Goal: Information Seeking & Learning: Understand process/instructions

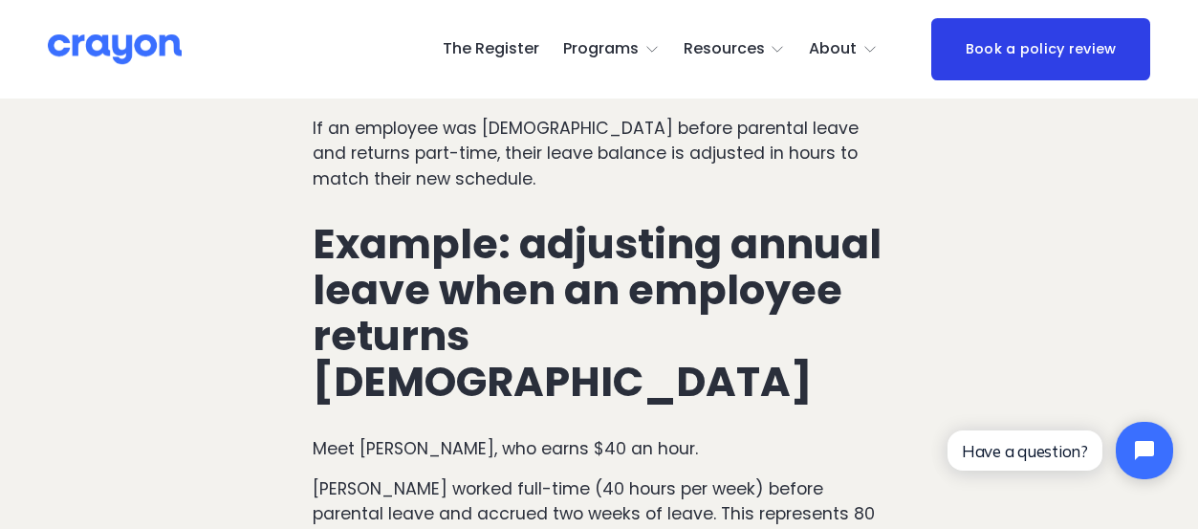
scroll to position [1752, 0]
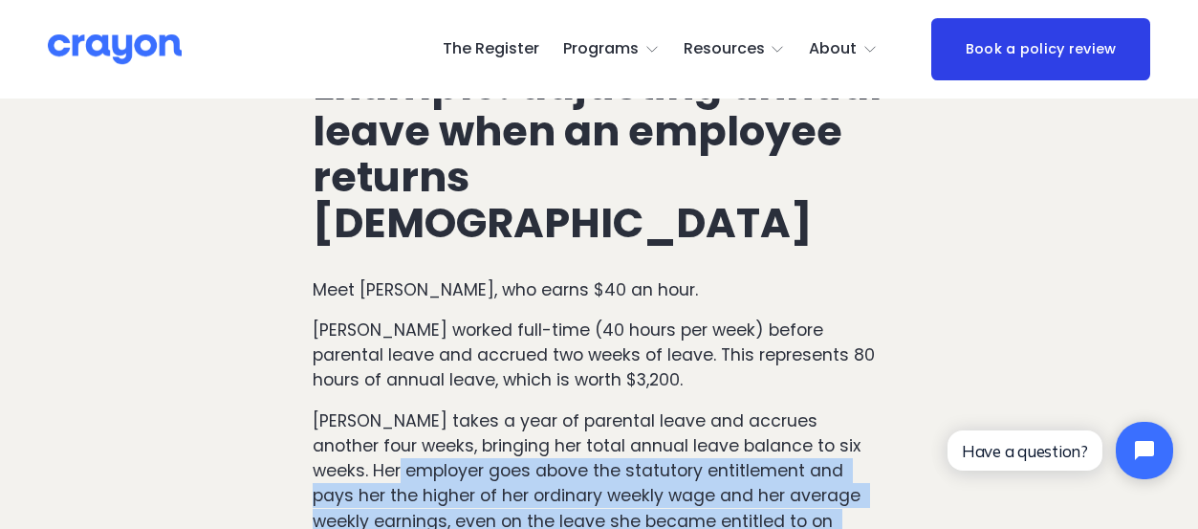
drag, startPoint x: 751, startPoint y: 392, endPoint x: 298, endPoint y: 346, distance: 455.3
click at [298, 346] on div "How annual leave entitlements change when work hours change In [GEOGRAPHIC_DATA…" at bounding box center [598, 537] width 605 height 2123
drag, startPoint x: 298, startPoint y: 346, endPoint x: 321, endPoint y: 368, distance: 31.8
click at [321, 408] on p "[PERSON_NAME] takes a year of parental leave and accrues another four weeks, br…" at bounding box center [599, 483] width 572 height 151
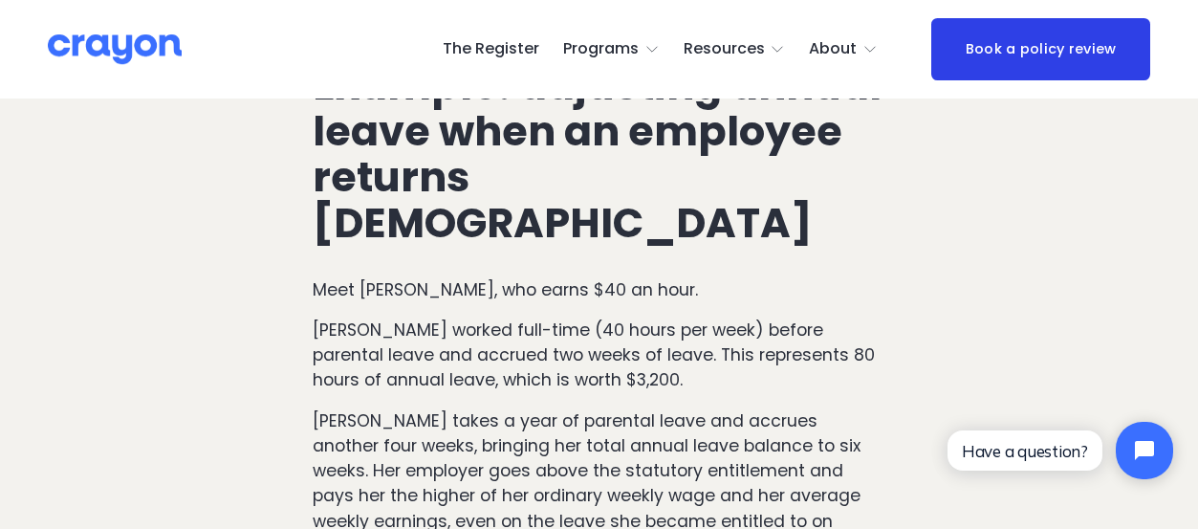
drag, startPoint x: 315, startPoint y: 426, endPoint x: 587, endPoint y: 474, distance: 275.6
drag, startPoint x: 587, startPoint y: 474, endPoint x: 568, endPoint y: 484, distance: 21.4
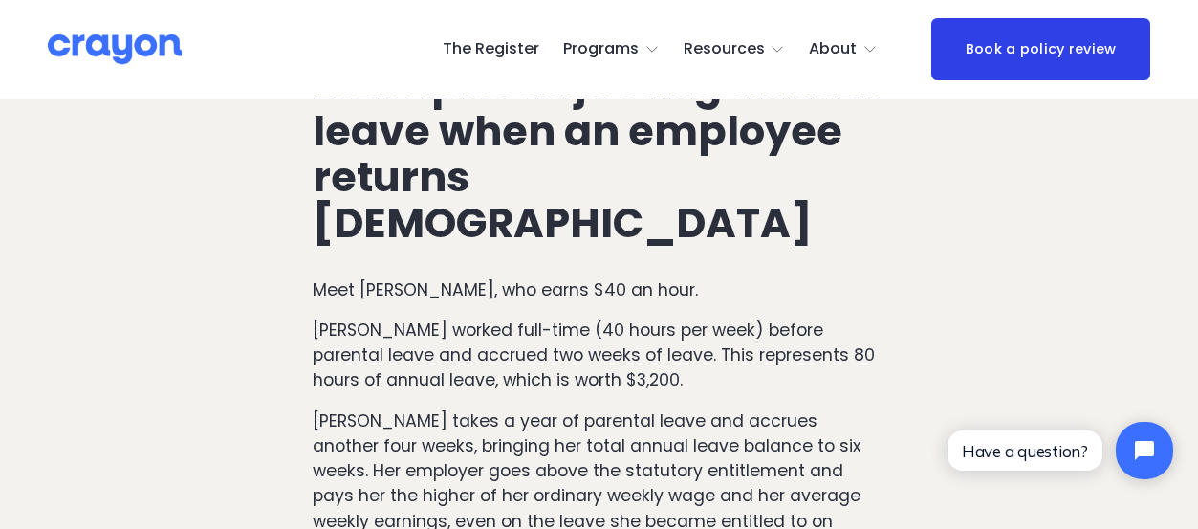
drag, startPoint x: 492, startPoint y: 457, endPoint x: 727, endPoint y: 453, distance: 235.1
drag, startPoint x: 727, startPoint y: 453, endPoint x: 754, endPoint y: 453, distance: 26.8
drag, startPoint x: 529, startPoint y: 483, endPoint x: 447, endPoint y: 443, distance: 90.2
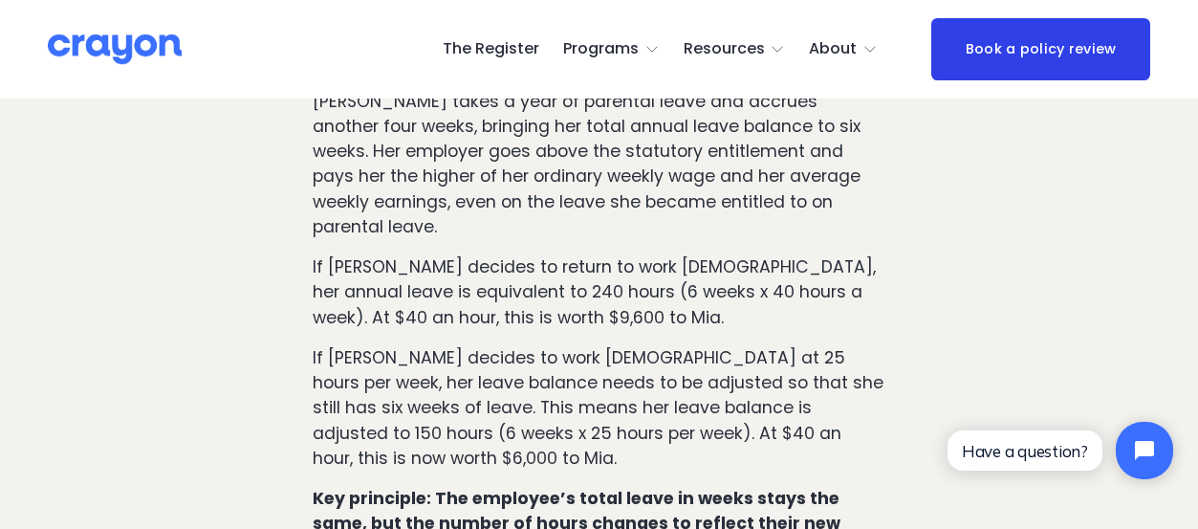
click at [325, 345] on p "If [PERSON_NAME] decides to work [DEMOGRAPHIC_DATA] at 25 hours per week, her l…" at bounding box center [599, 407] width 572 height 125
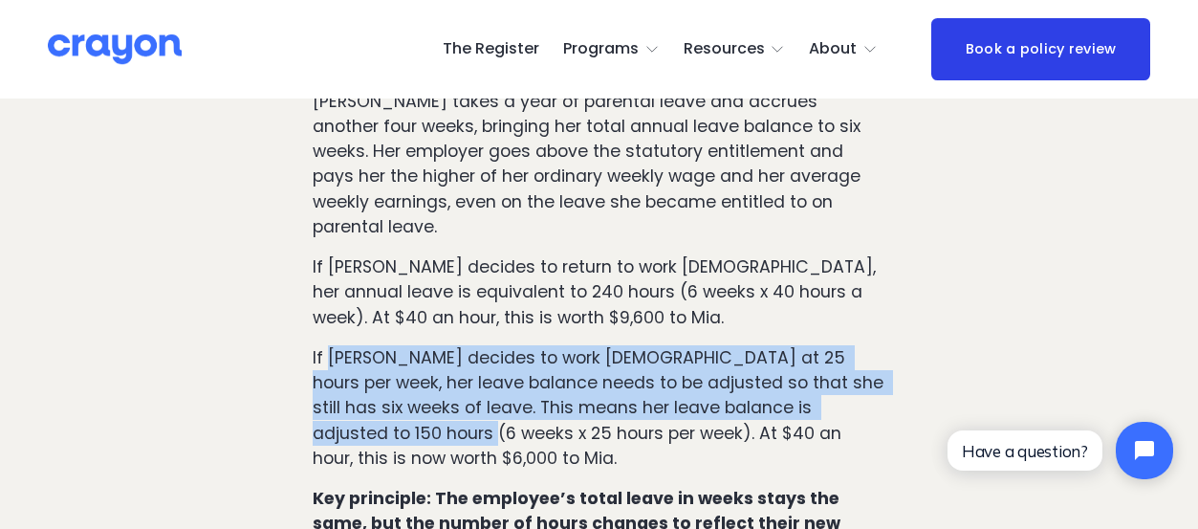
drag, startPoint x: 325, startPoint y: 210, endPoint x: 344, endPoint y: 265, distance: 57.7
click at [344, 345] on p "If [PERSON_NAME] decides to work [DEMOGRAPHIC_DATA] at 25 hours per week, her l…" at bounding box center [599, 407] width 572 height 125
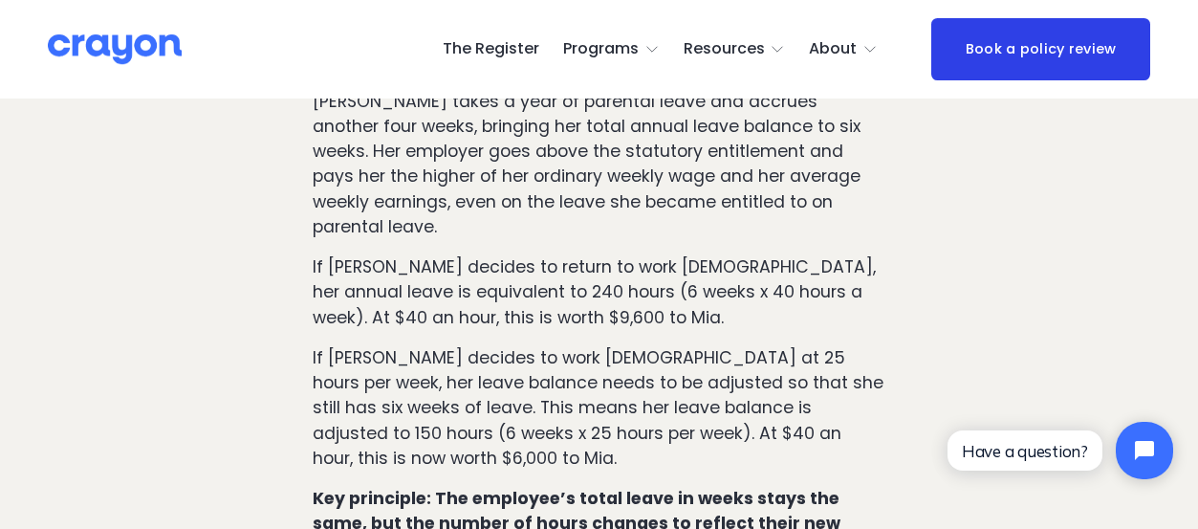
drag, startPoint x: 344, startPoint y: 265, endPoint x: 359, endPoint y: 351, distance: 87.4
click at [358, 486] on strong "Key principle: The employee’s total leave in weeks stays the same, but the numb…" at bounding box center [578, 523] width 531 height 74
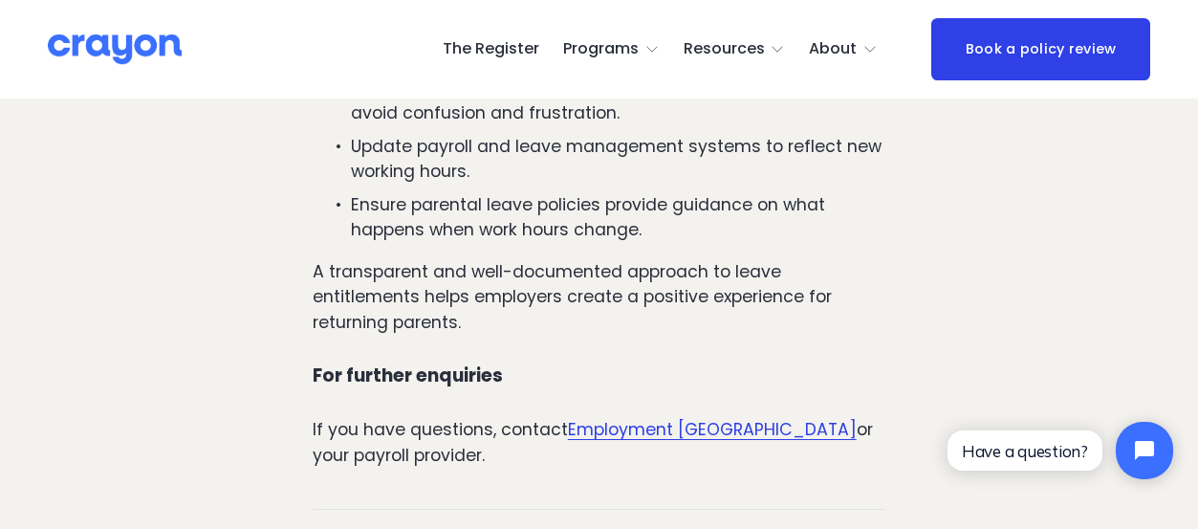
scroll to position [3663, 0]
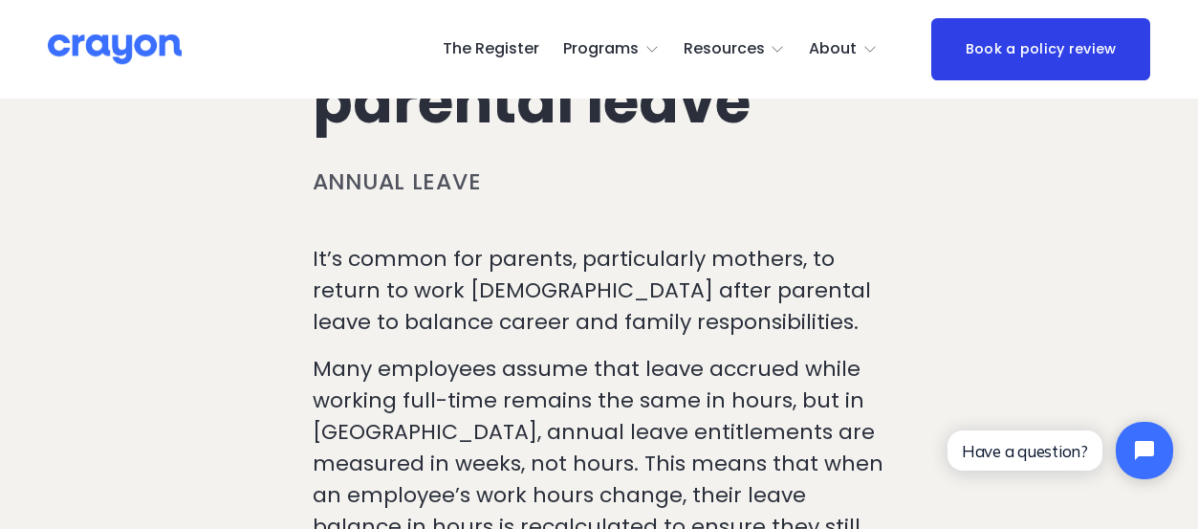
scroll to position [1274, 0]
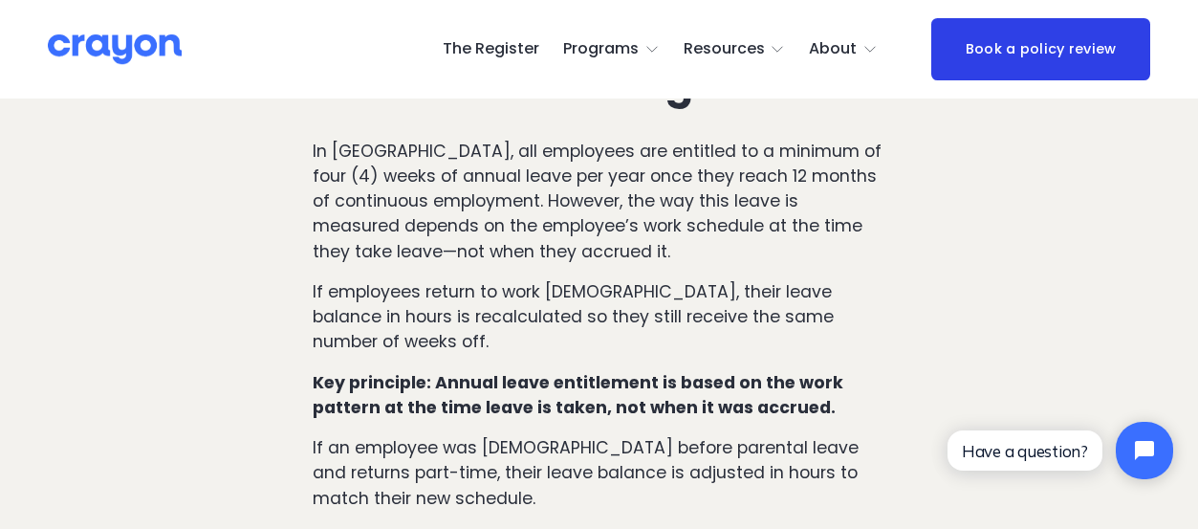
click at [669, 371] on strong "Key principle: Annual leave entitlement is based on the work pattern at the tim…" at bounding box center [580, 395] width 534 height 48
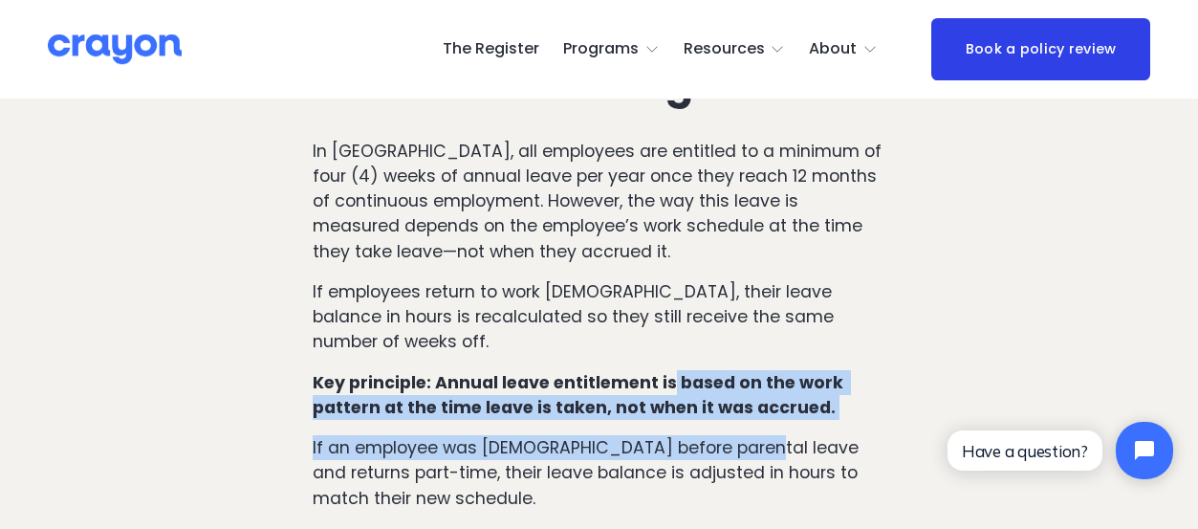
drag, startPoint x: 669, startPoint y: 295, endPoint x: 724, endPoint y: 332, distance: 66.3
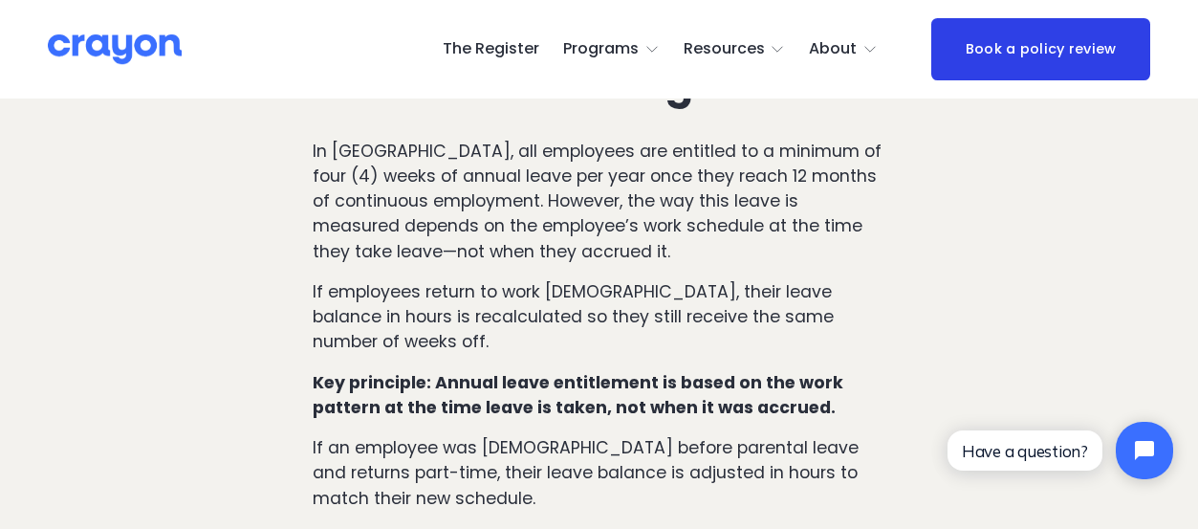
drag, startPoint x: 724, startPoint y: 332, endPoint x: 759, endPoint y: 393, distance: 70.2
click at [759, 435] on p "If an employee was [DEMOGRAPHIC_DATA] before parental leave and returns part-ti…" at bounding box center [599, 473] width 572 height 76
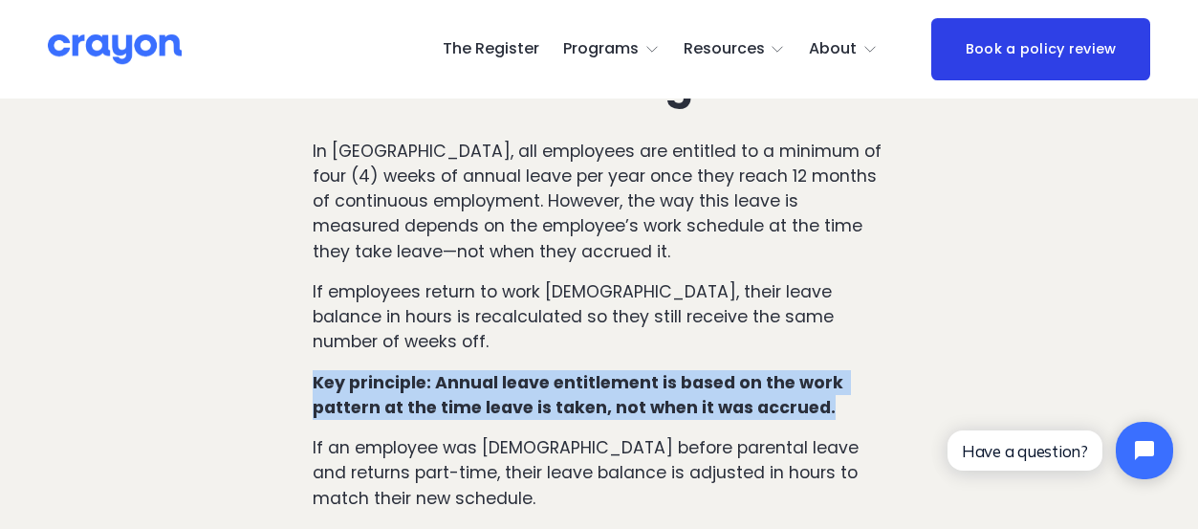
drag, startPoint x: 315, startPoint y: 293, endPoint x: 832, endPoint y: 317, distance: 516.7
click at [832, 370] on p "Key principle: Annual leave entitlement is based on the work pattern at the tim…" at bounding box center [599, 395] width 572 height 51
drag, startPoint x: 832, startPoint y: 317, endPoint x: 794, endPoint y: 317, distance: 37.3
click at [794, 371] on strong "Key principle: Annual leave entitlement is based on the work pattern at the tim…" at bounding box center [580, 395] width 534 height 48
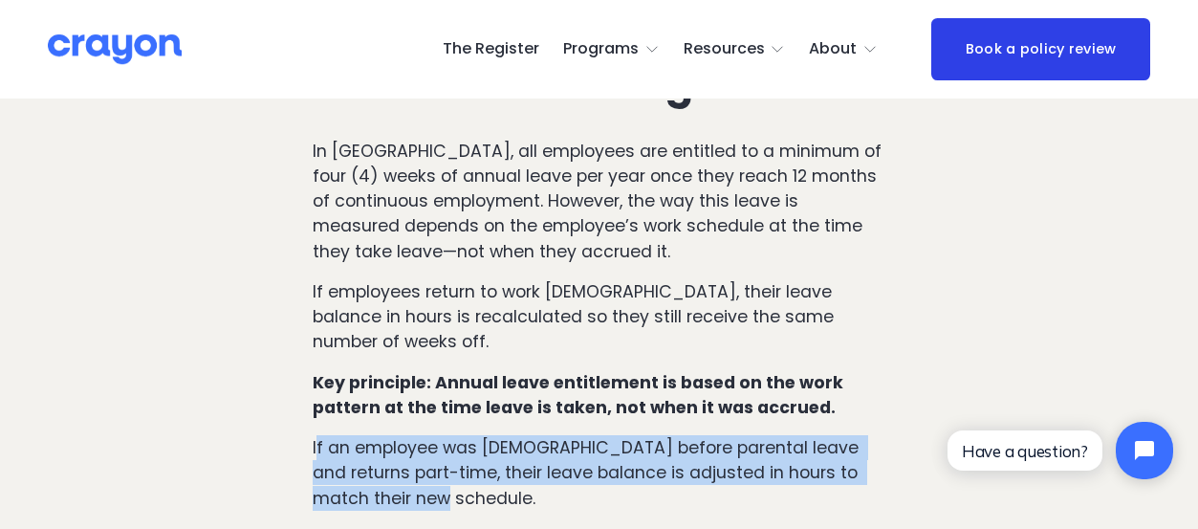
drag, startPoint x: 319, startPoint y: 357, endPoint x: 429, endPoint y: 400, distance: 117.7
click at [429, 435] on p "If an employee was [DEMOGRAPHIC_DATA] before parental leave and returns part-ti…" at bounding box center [599, 473] width 572 height 76
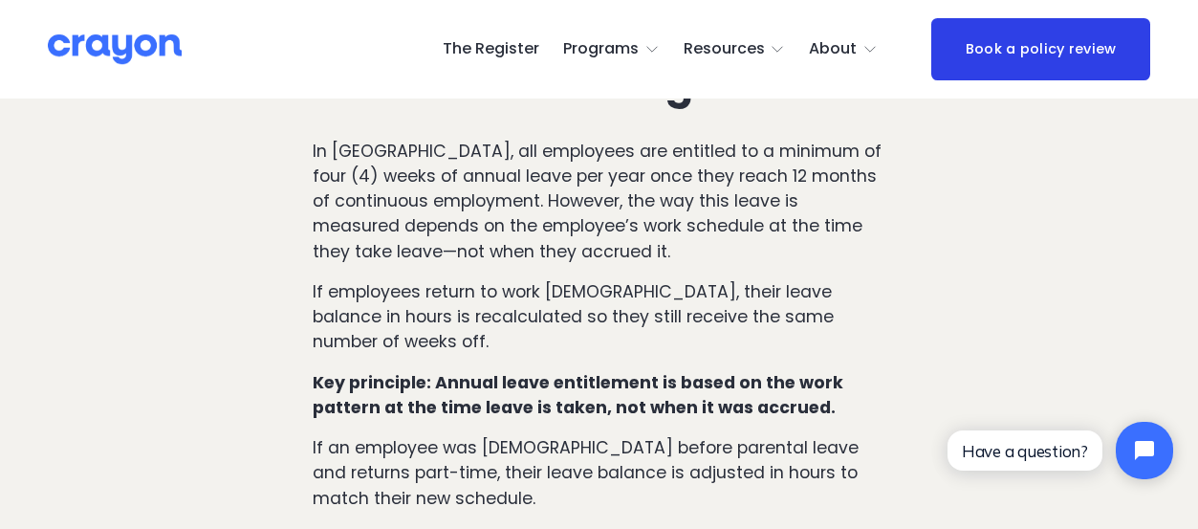
drag, startPoint x: 429, startPoint y: 400, endPoint x: 455, endPoint y: 408, distance: 27.2
click at [455, 435] on p "If an employee was [DEMOGRAPHIC_DATA] before parental leave and returns part-ti…" at bounding box center [599, 473] width 572 height 76
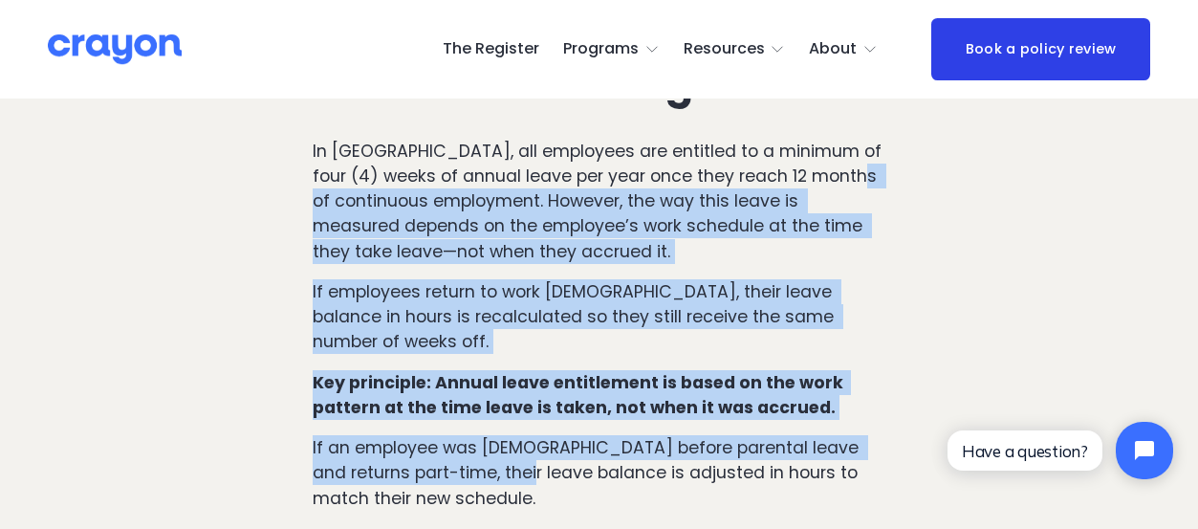
drag, startPoint x: 325, startPoint y: 128, endPoint x: 503, endPoint y: 373, distance: 302.4
